Goal: Transaction & Acquisition: Purchase product/service

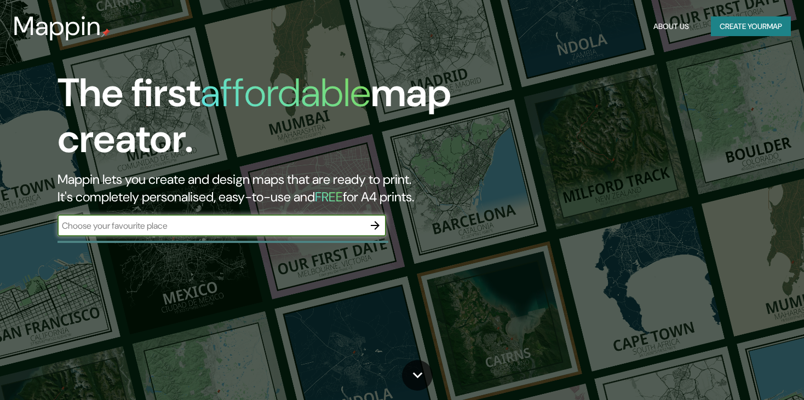
click at [202, 230] on input "text" at bounding box center [210, 226] width 307 height 13
type input "[GEOGRAPHIC_DATA]"
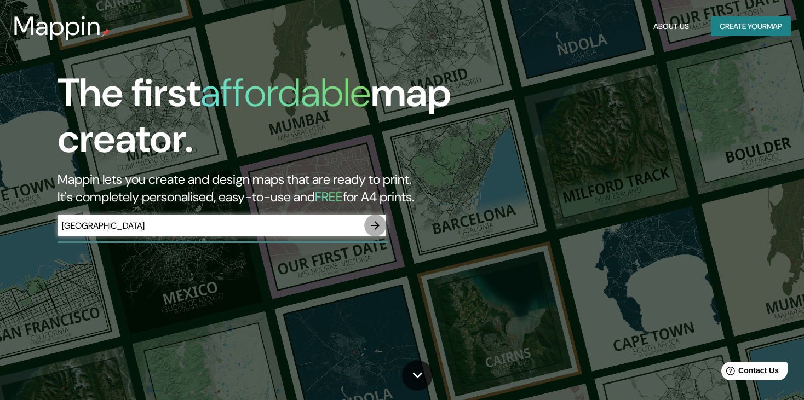
click at [372, 223] on icon "button" at bounding box center [374, 225] width 13 height 13
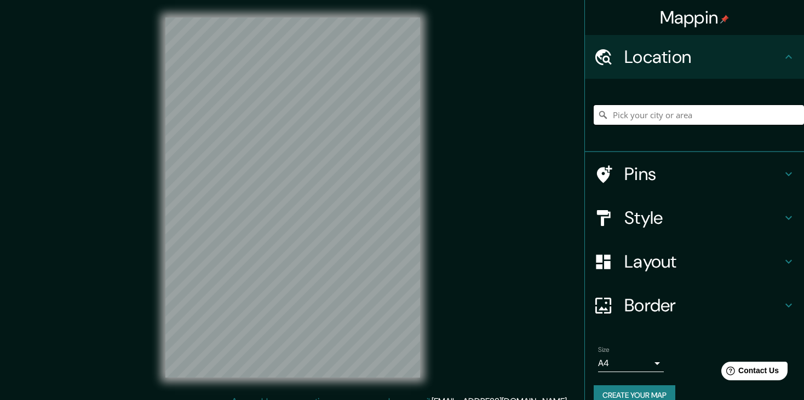
click at [656, 114] on input "Pick your city or area" at bounding box center [698, 115] width 210 height 20
click at [700, 115] on input "av [PERSON_NAME]" at bounding box center [698, 115] width 210 height 20
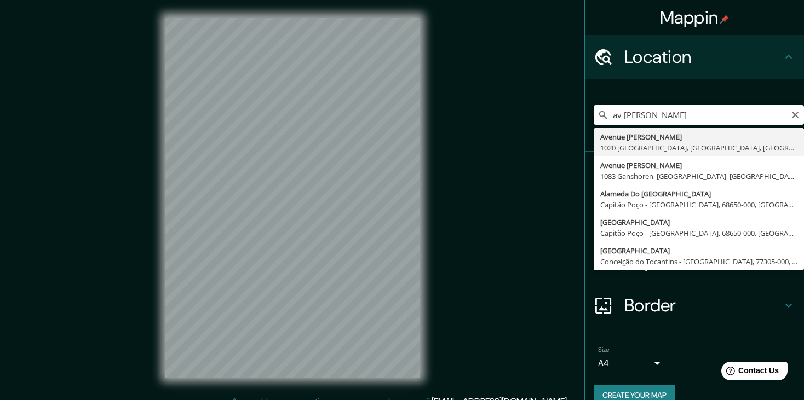
click at [723, 106] on input "av [PERSON_NAME]" at bounding box center [698, 115] width 210 height 20
click at [727, 116] on input "av [PERSON_NAME]" at bounding box center [698, 115] width 210 height 20
type input "Avenue [PERSON_NAME], [STREET_ADDRESS]"
